Goal: Transaction & Acquisition: Purchase product/service

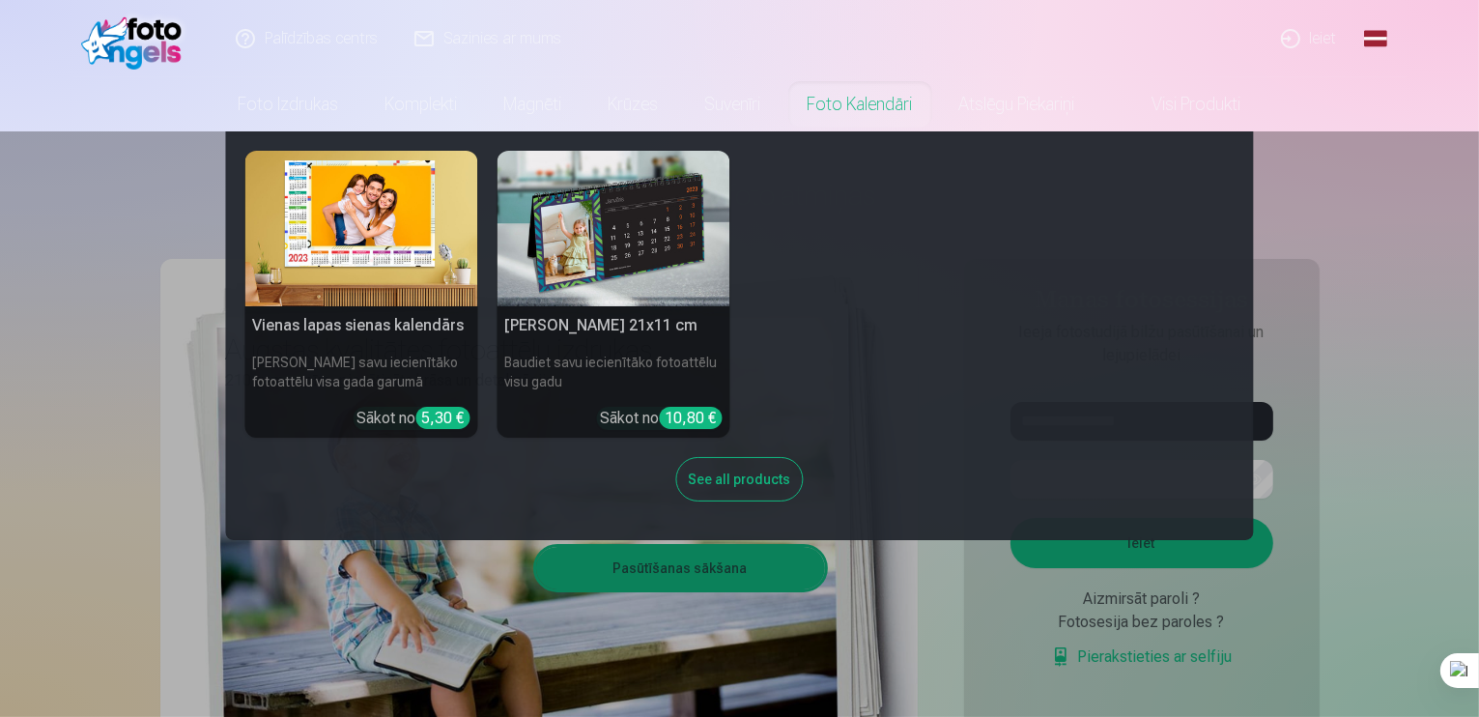
click at [1341, 442] on nav "Vienas lapas sienas [PERSON_NAME] savu iecienītāko fotoattēlu visa gada garumā …" at bounding box center [739, 335] width 1479 height 409
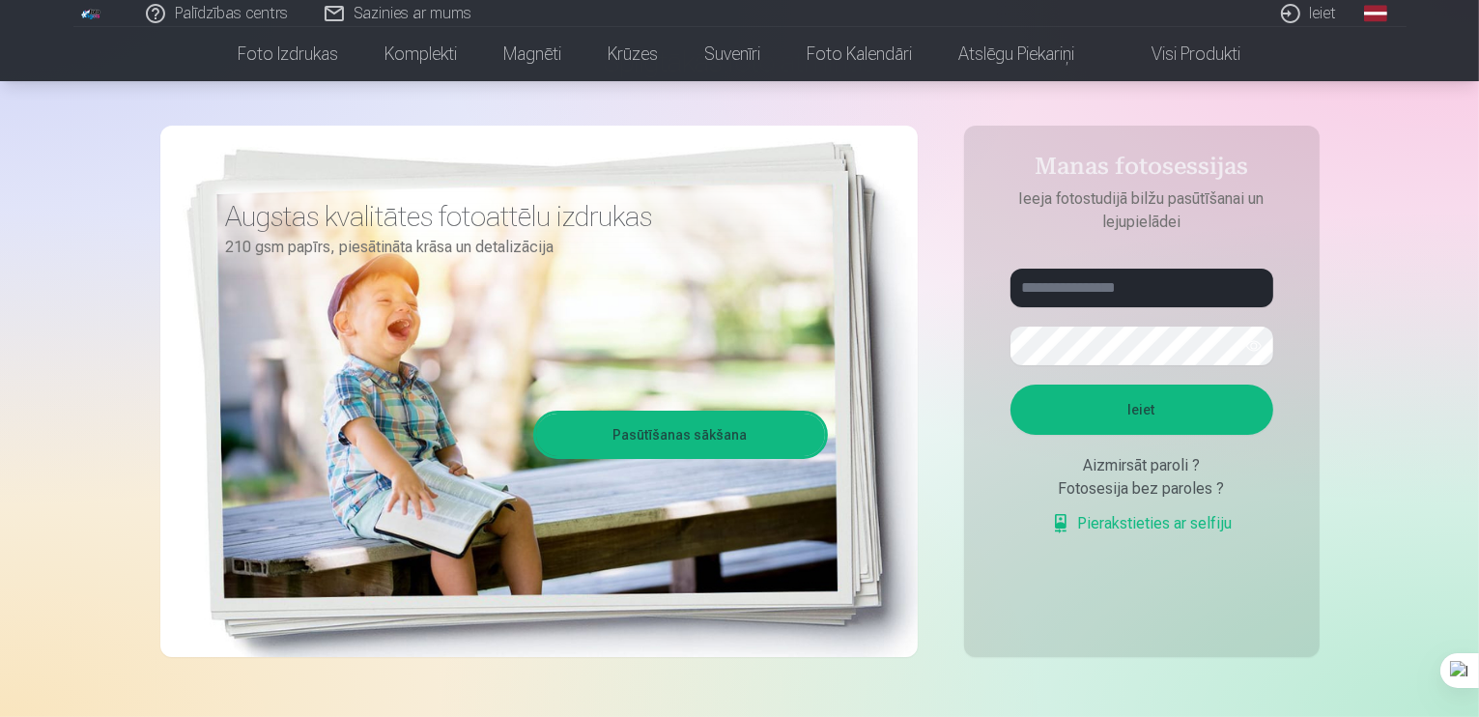
scroll to position [134, 0]
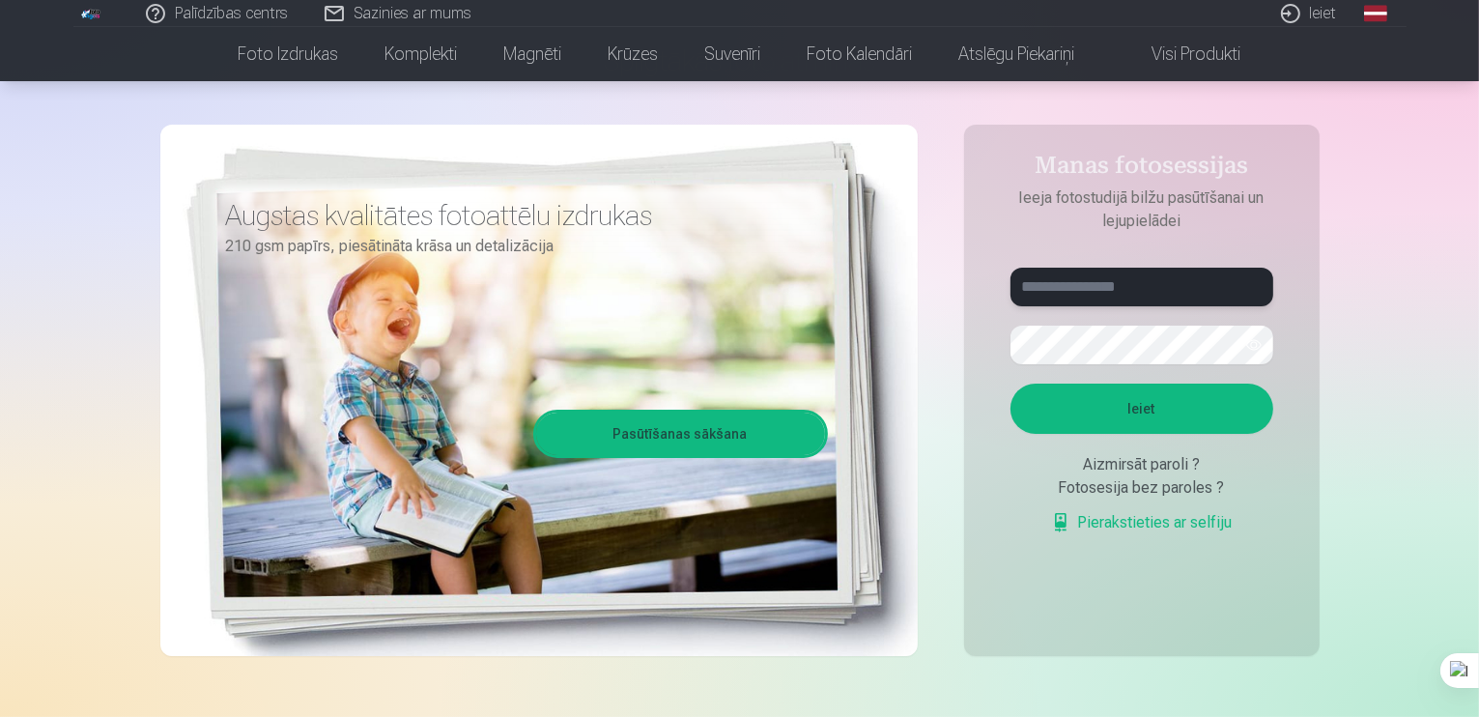
click at [1102, 279] on input "text" at bounding box center [1142, 287] width 263 height 39
type input "**********"
click at [1253, 344] on button "button" at bounding box center [1254, 345] width 37 height 37
click at [1146, 399] on button "Ieiet" at bounding box center [1142, 409] width 263 height 50
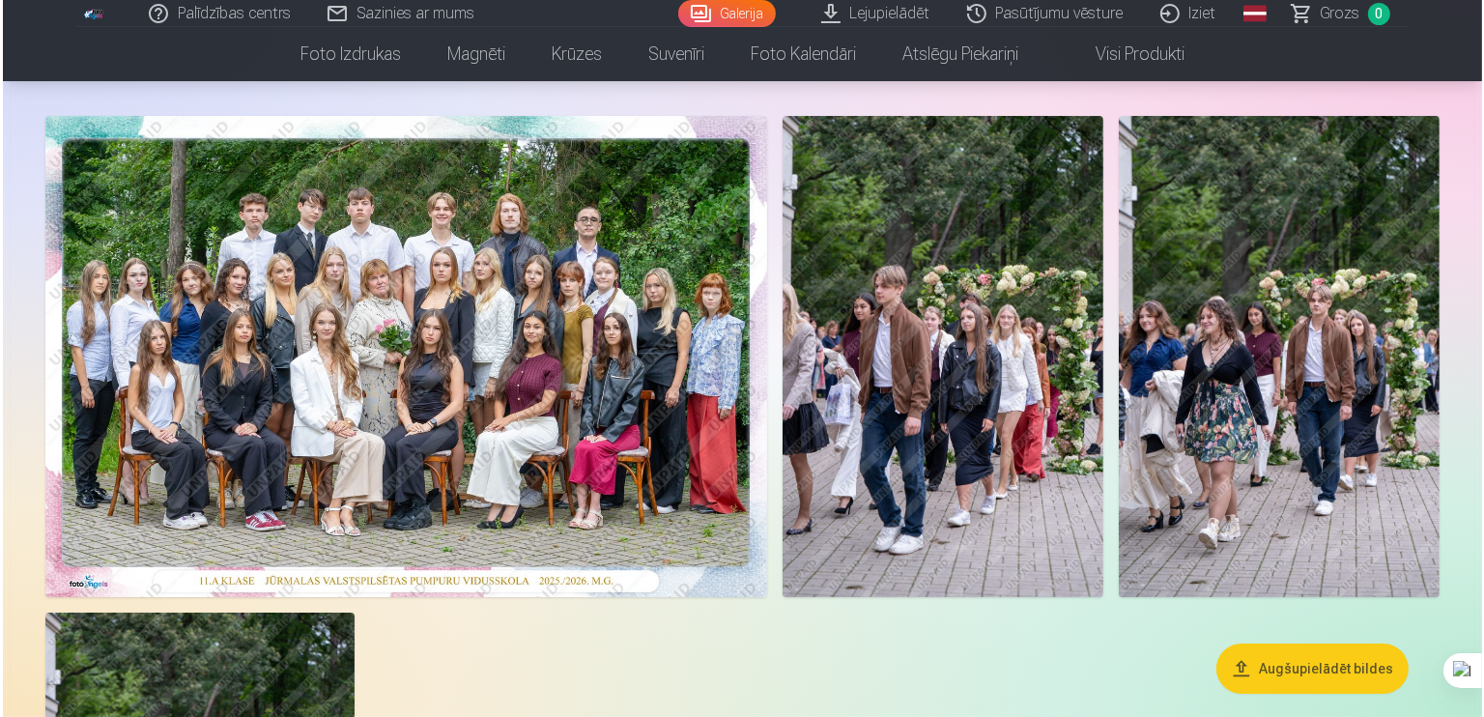
scroll to position [62, 0]
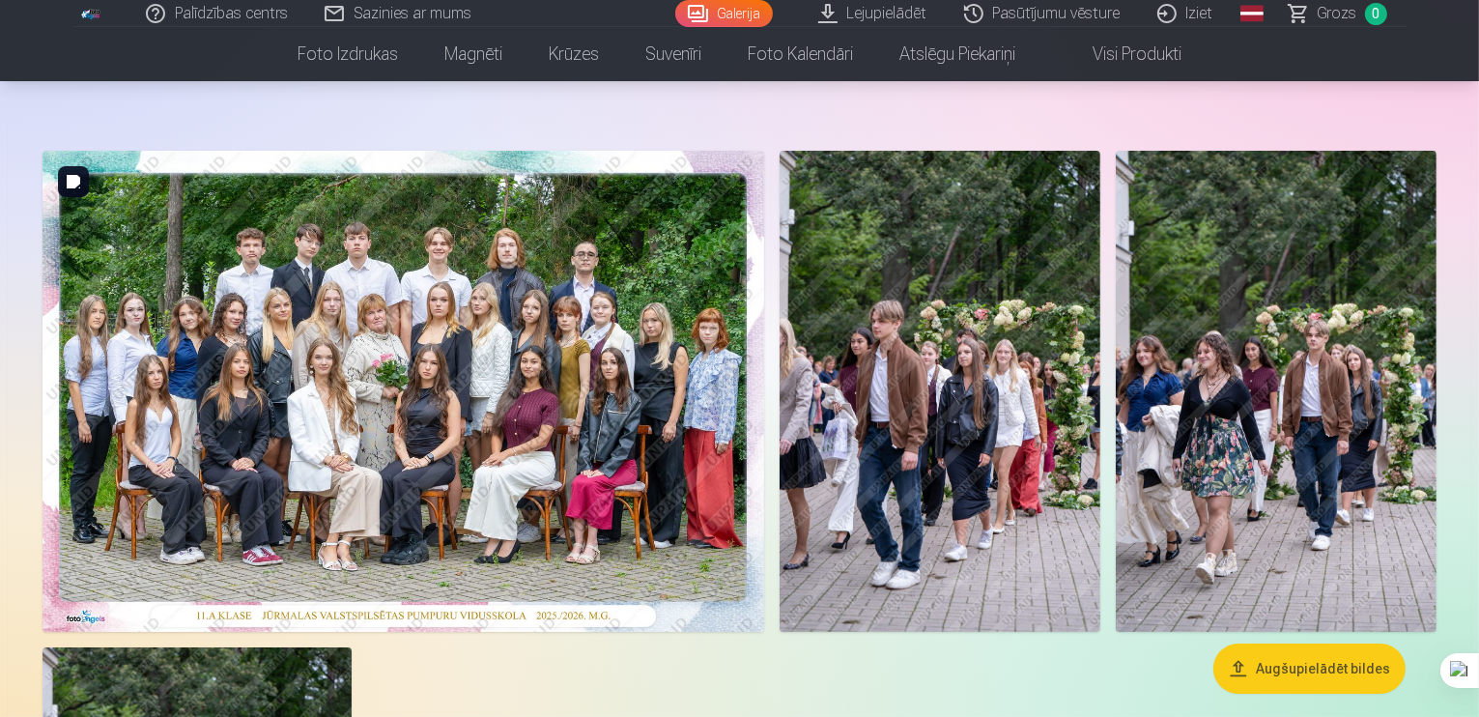
click at [695, 341] on img at bounding box center [404, 391] width 722 height 481
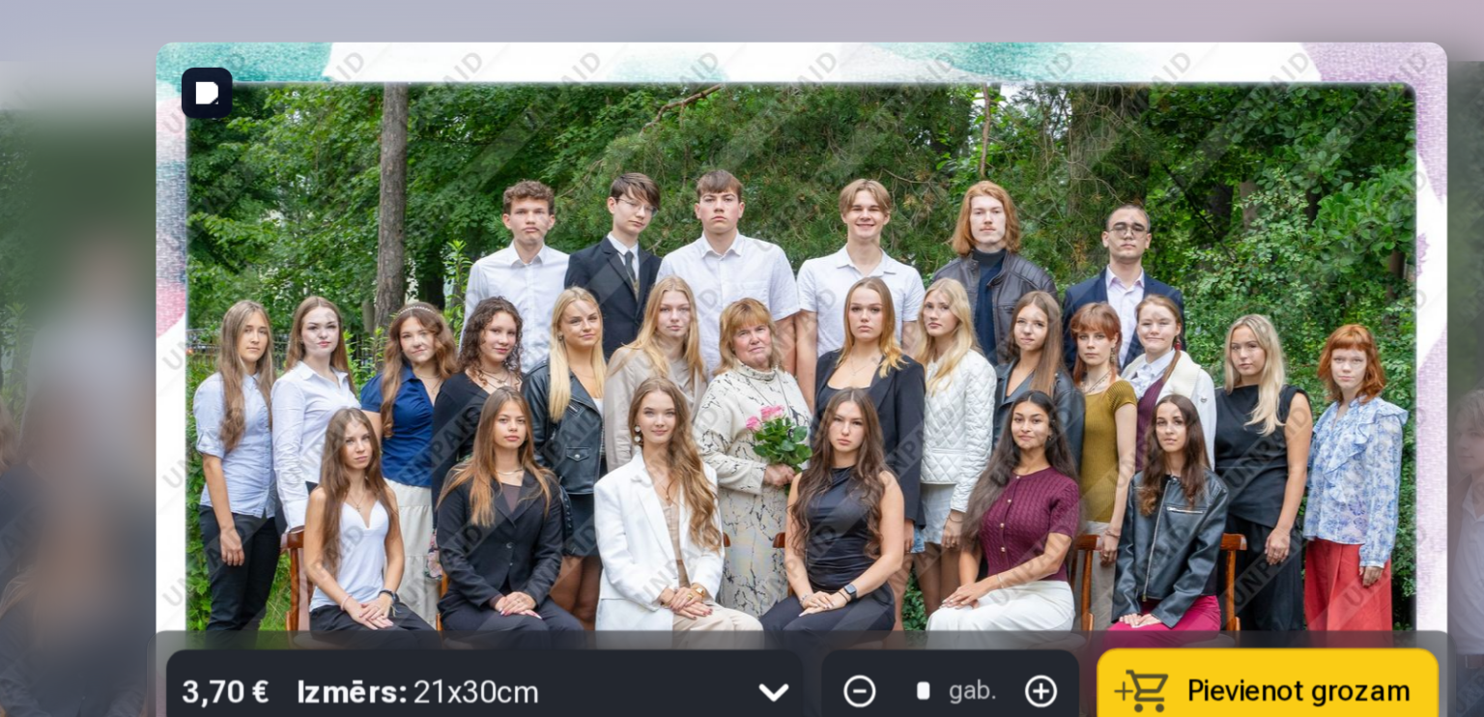
scroll to position [62, 0]
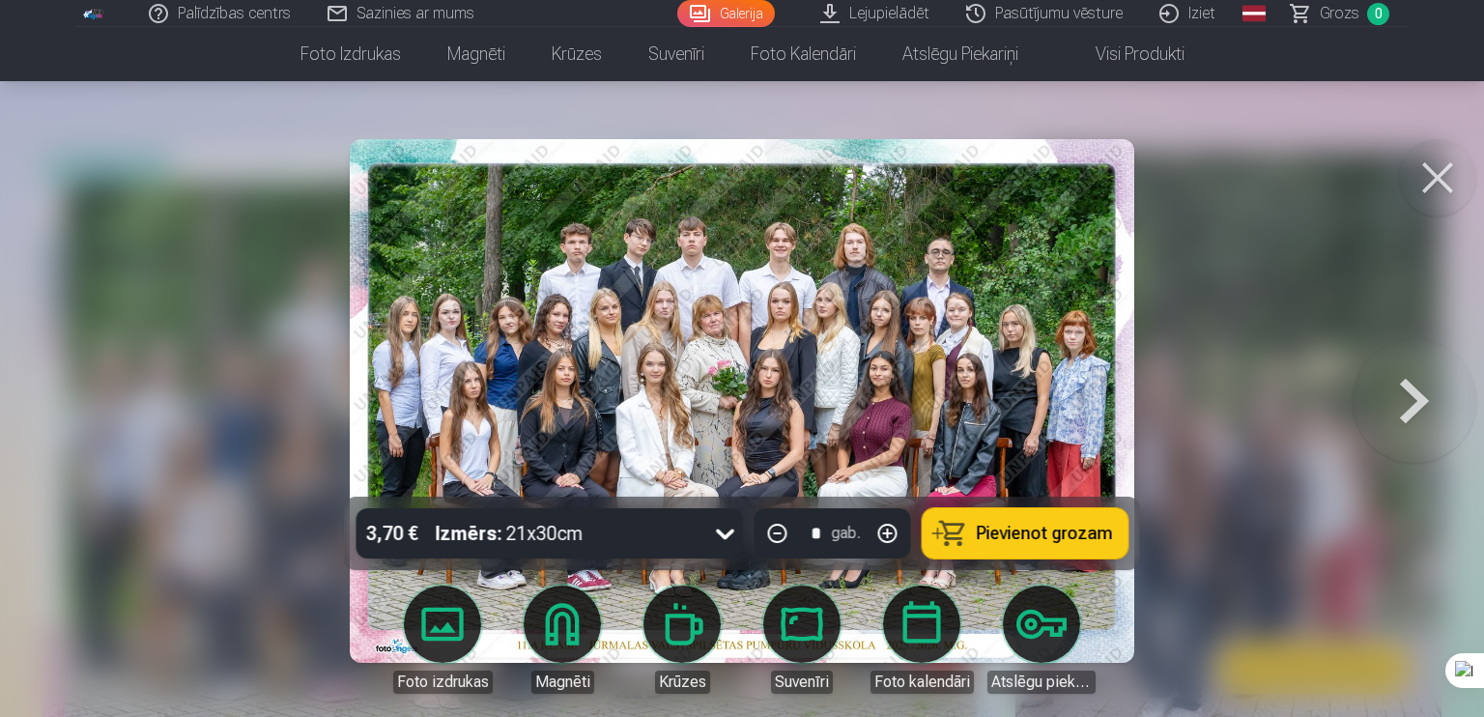
click at [1420, 400] on button at bounding box center [1415, 401] width 124 height 153
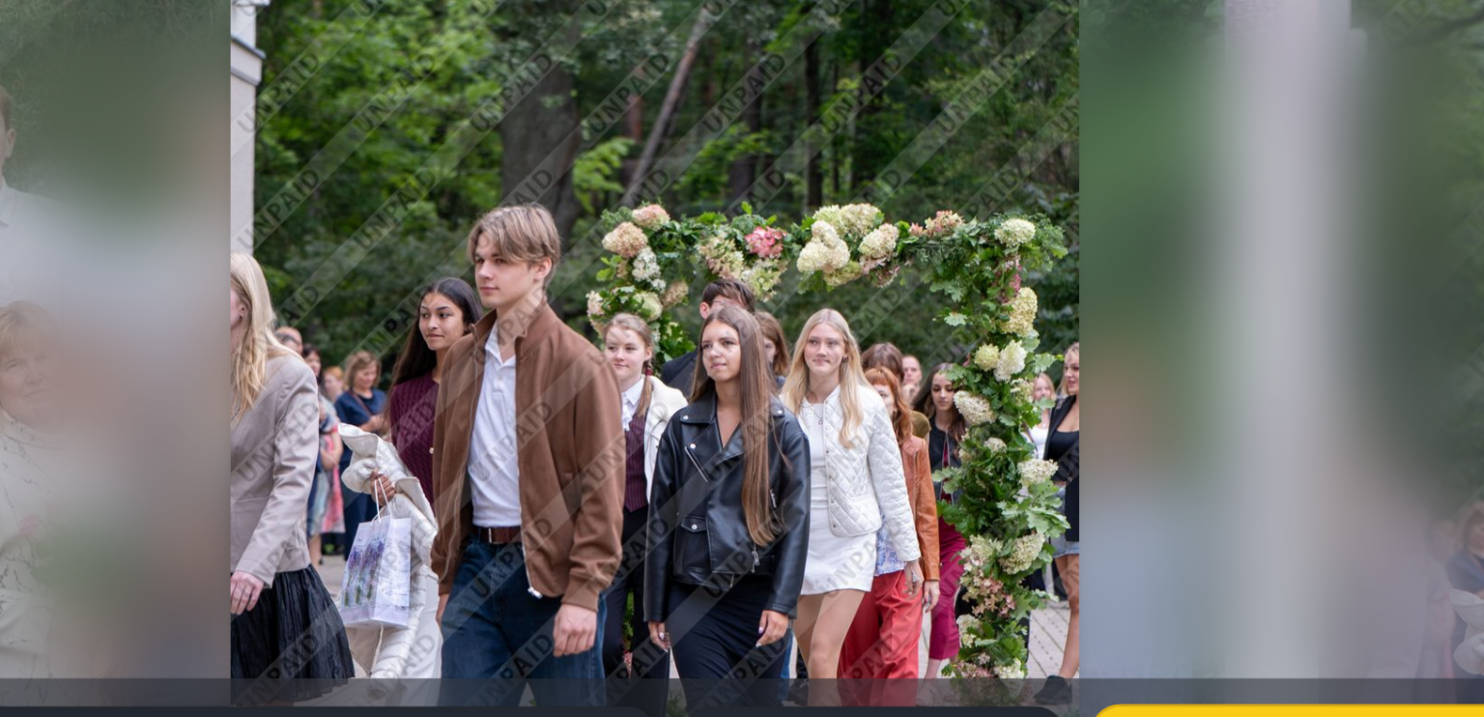
scroll to position [62, 0]
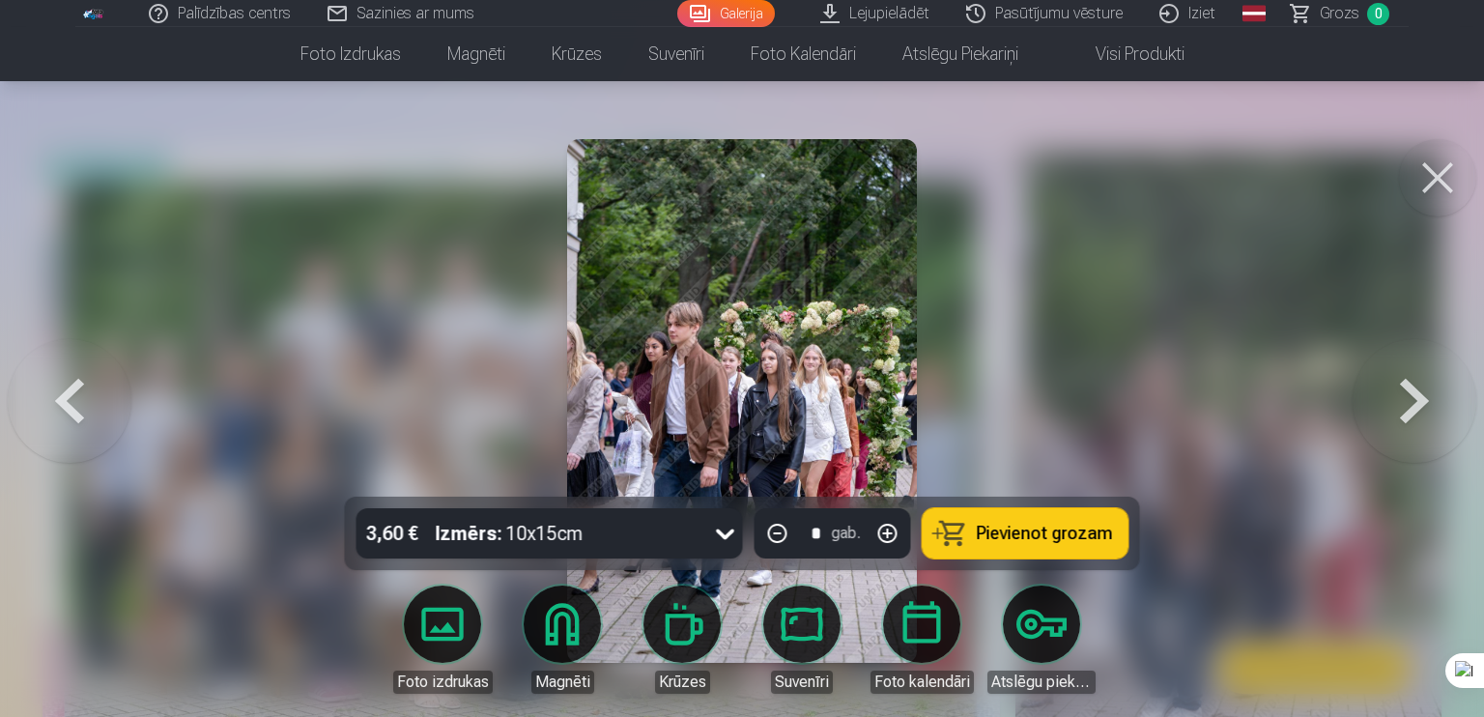
click at [1405, 401] on button at bounding box center [1415, 401] width 124 height 153
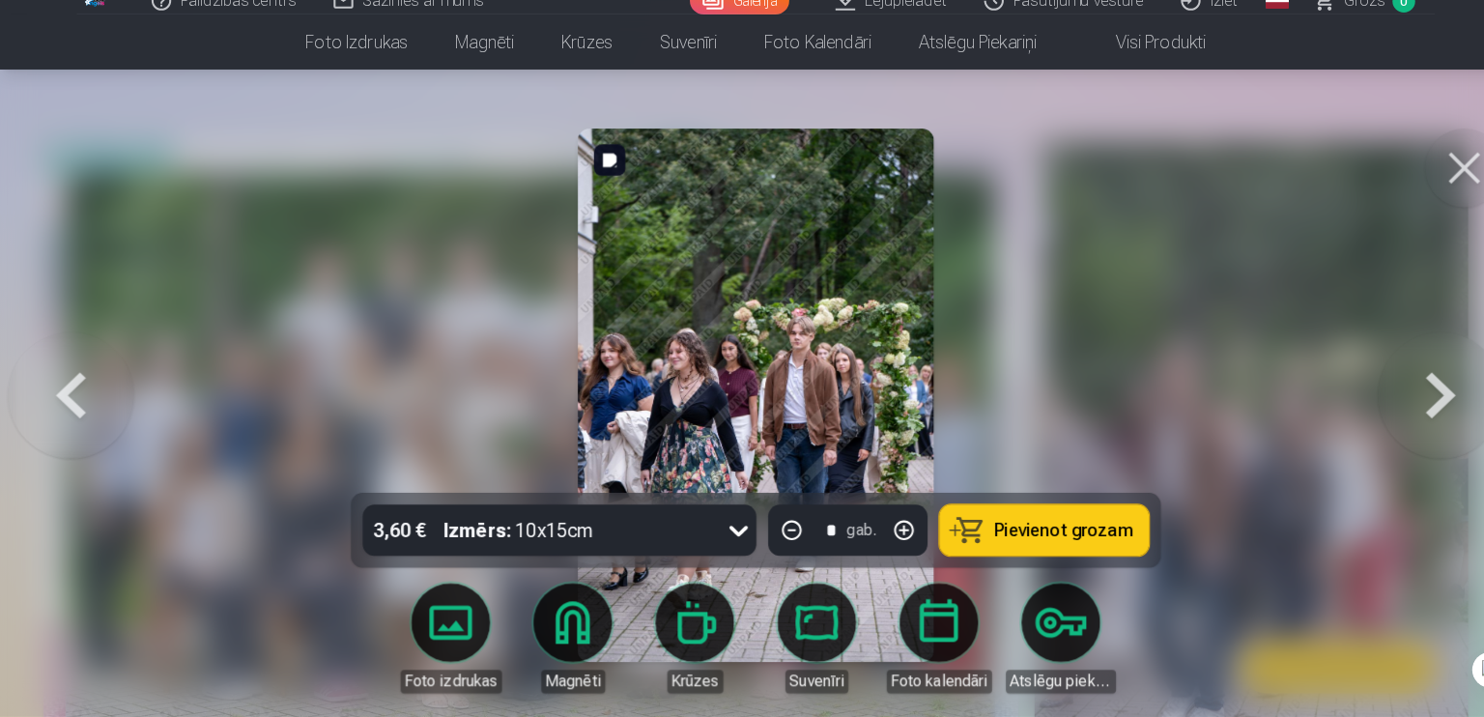
scroll to position [61, 0]
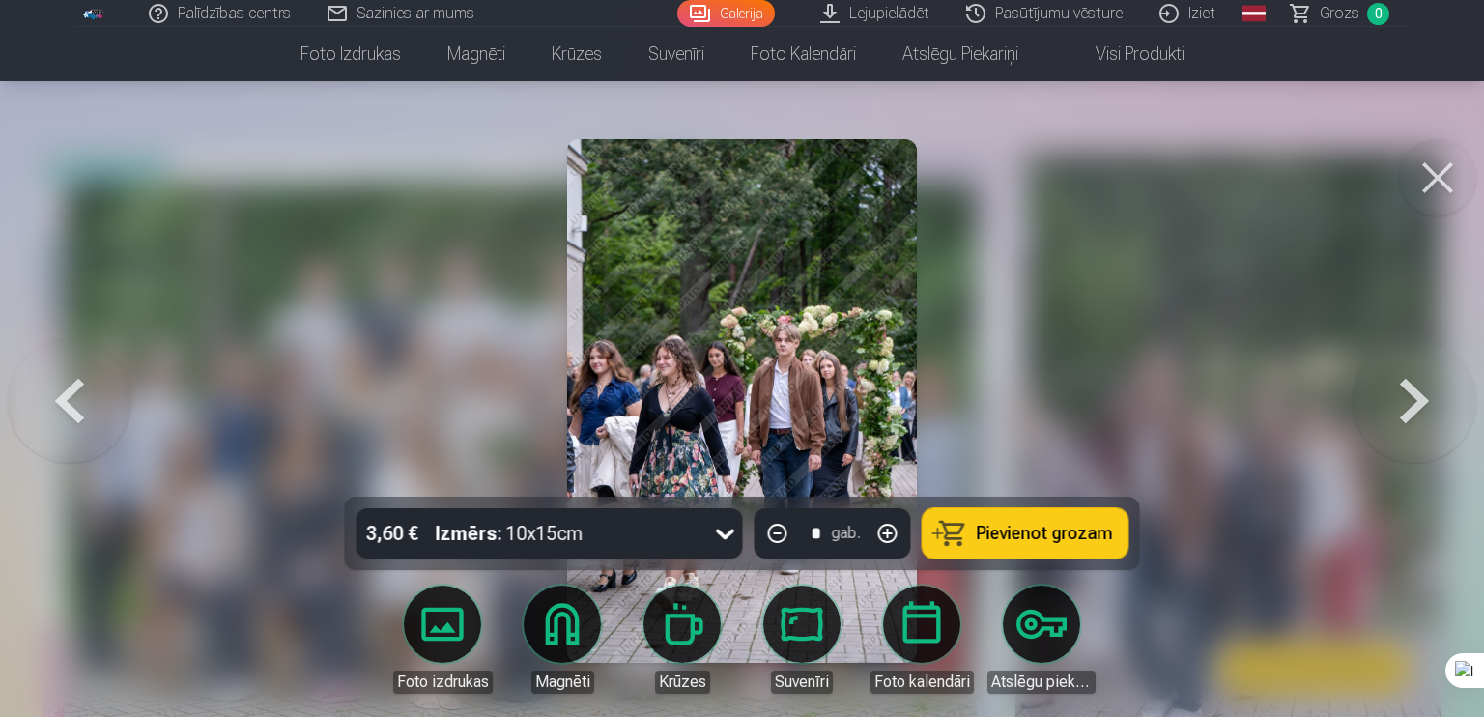
click at [1431, 381] on button at bounding box center [1415, 401] width 124 height 153
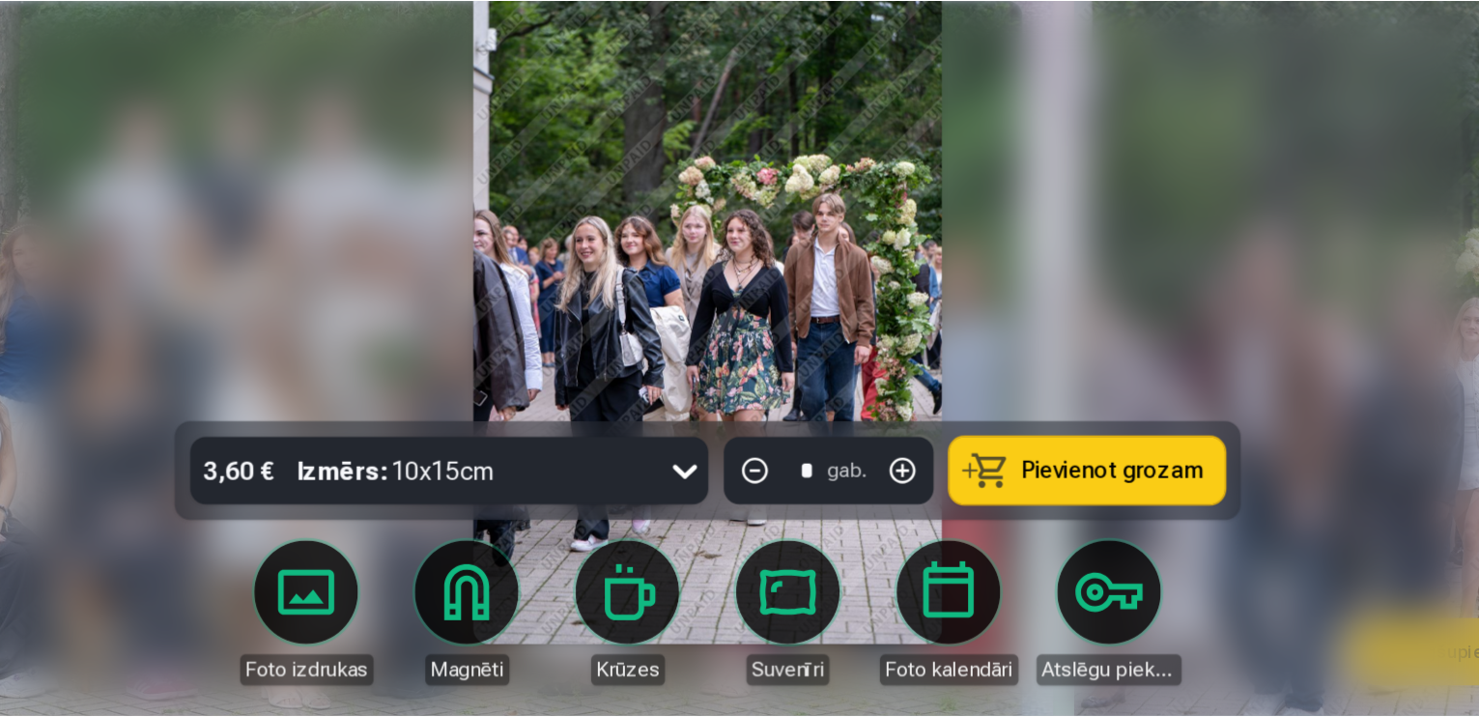
scroll to position [59, 0]
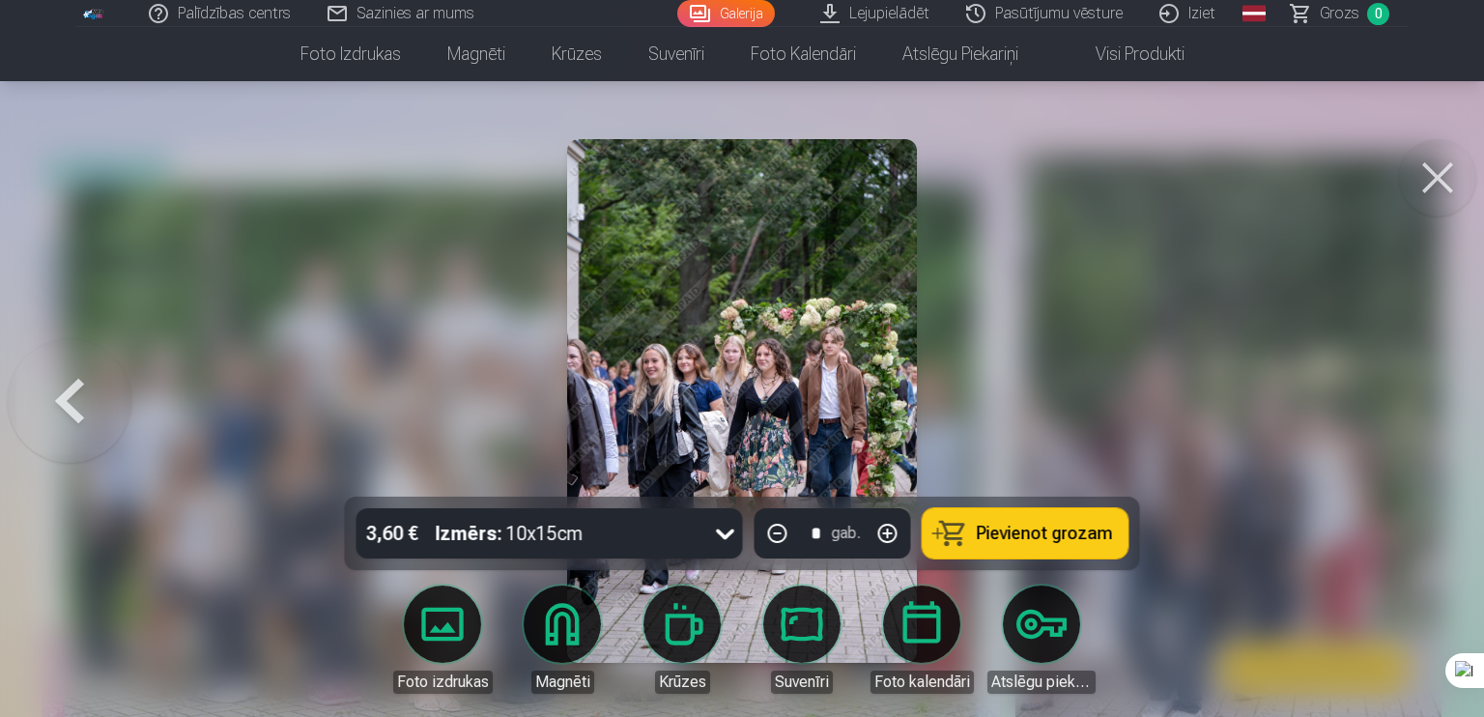
click at [1190, 364] on div at bounding box center [742, 358] width 1484 height 717
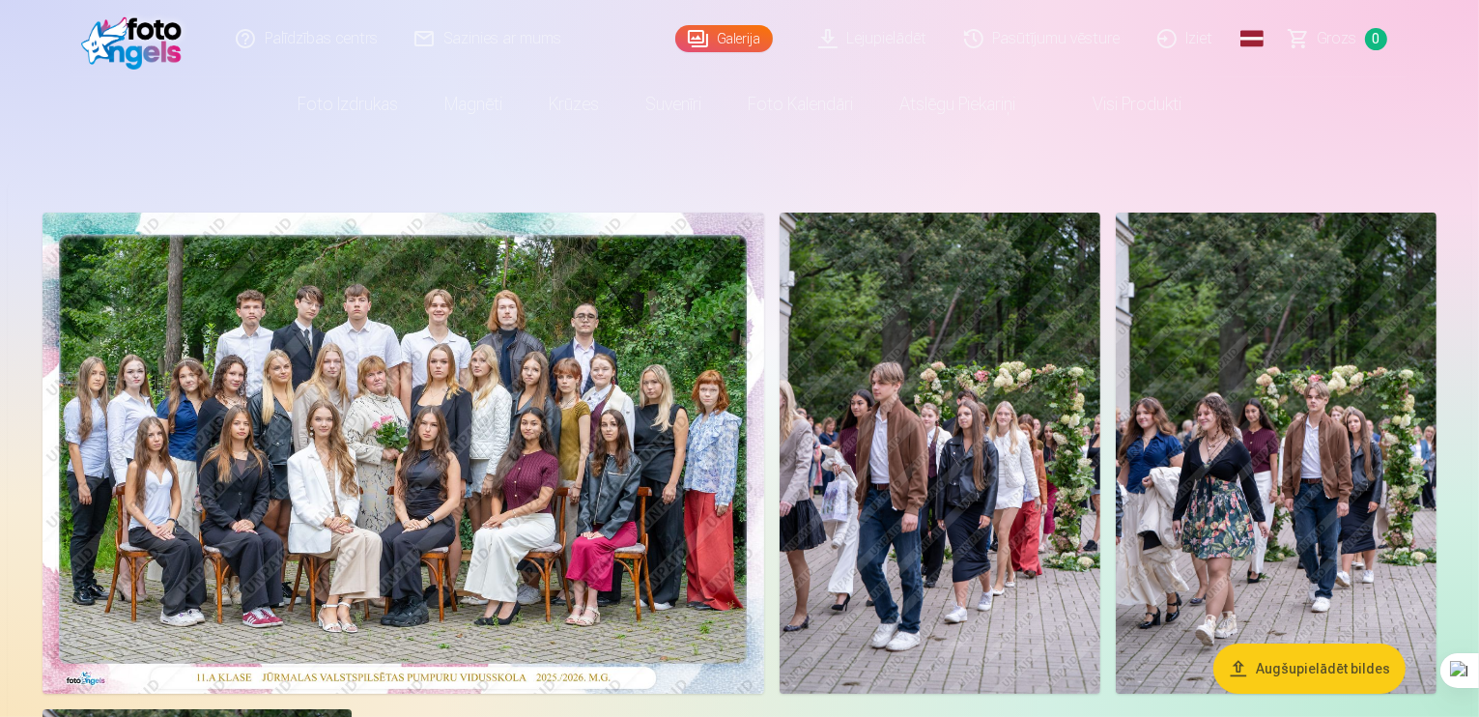
click at [618, 188] on aside "Augšupielādēt bildes" at bounding box center [740, 718] width 1464 height 1081
